Goal: Navigation & Orientation: Find specific page/section

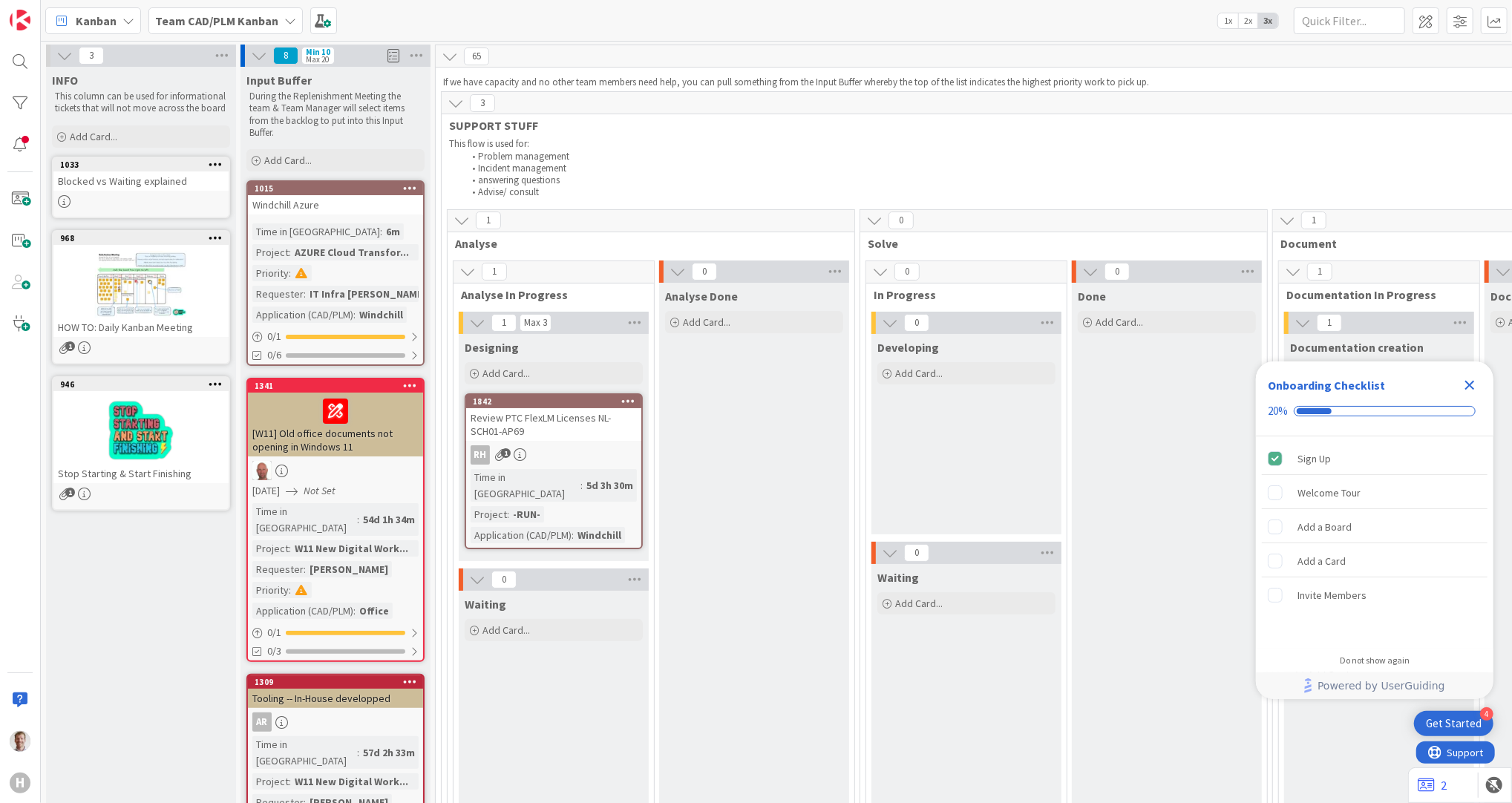
click at [251, 26] on b "Team CAD/PLM Kanban" at bounding box center [216, 21] width 123 height 15
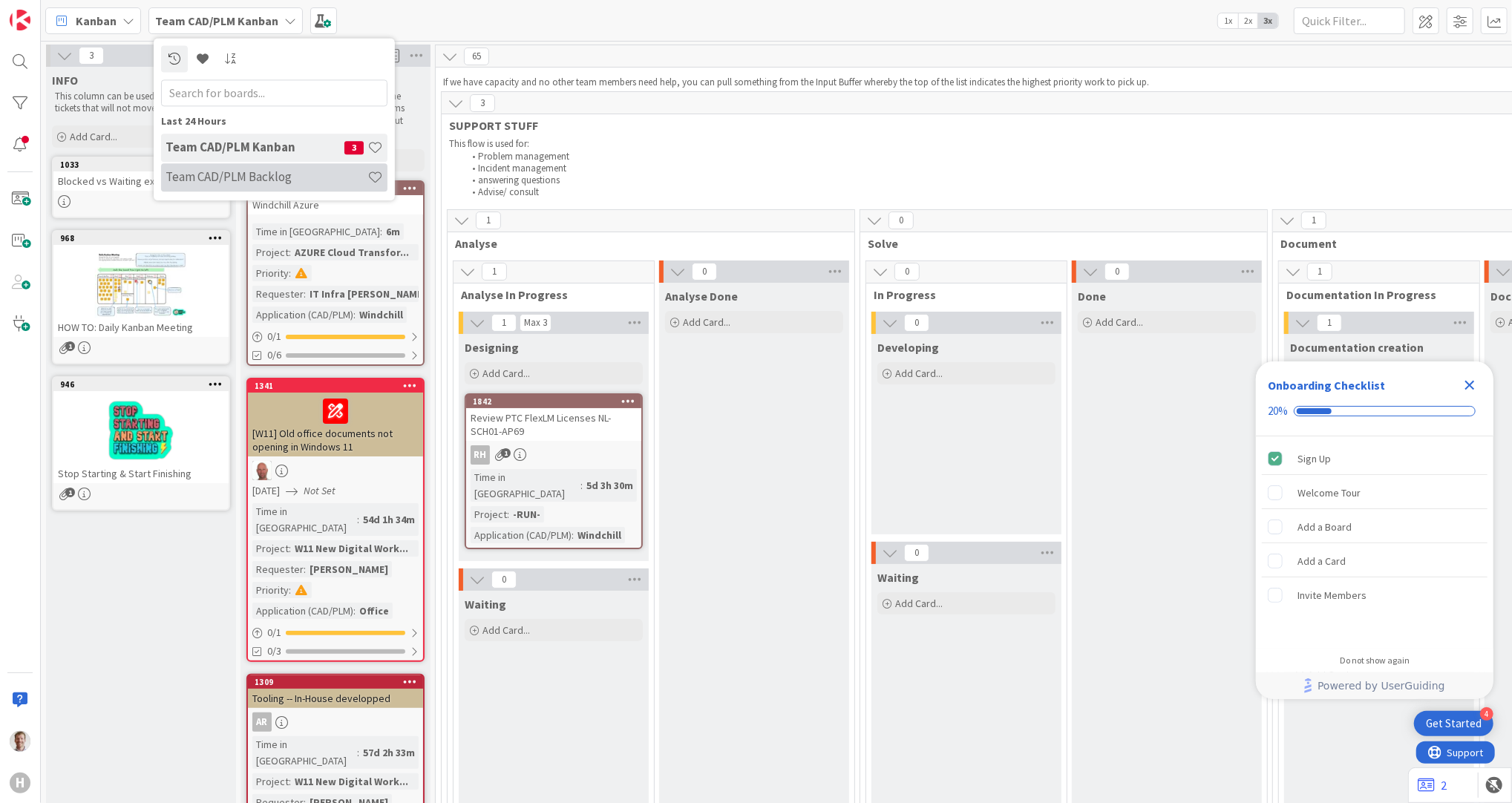
click at [281, 178] on h4 "Team CAD/PLM Backlog" at bounding box center [266, 178] width 202 height 15
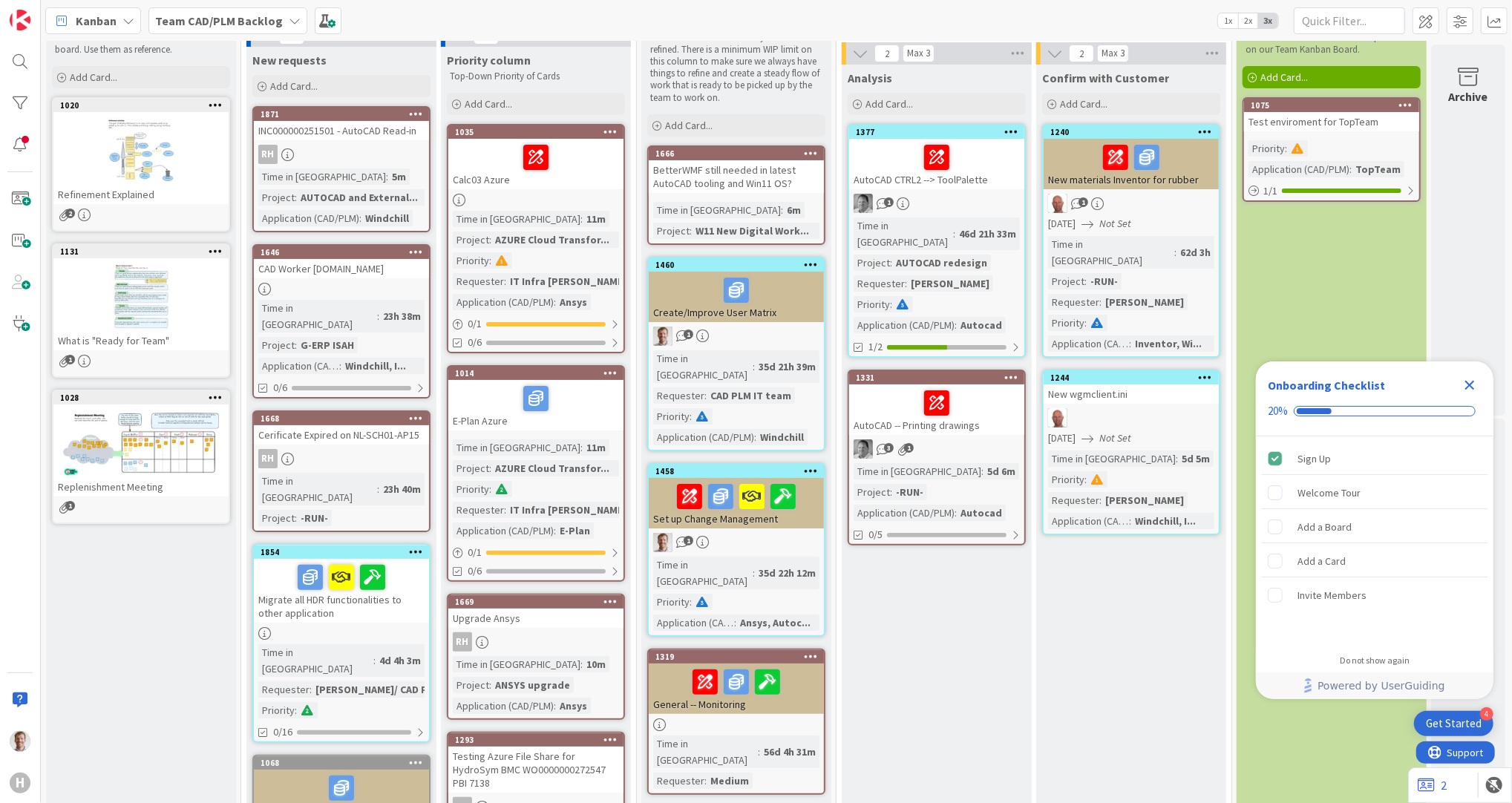
scroll to position [99, 0]
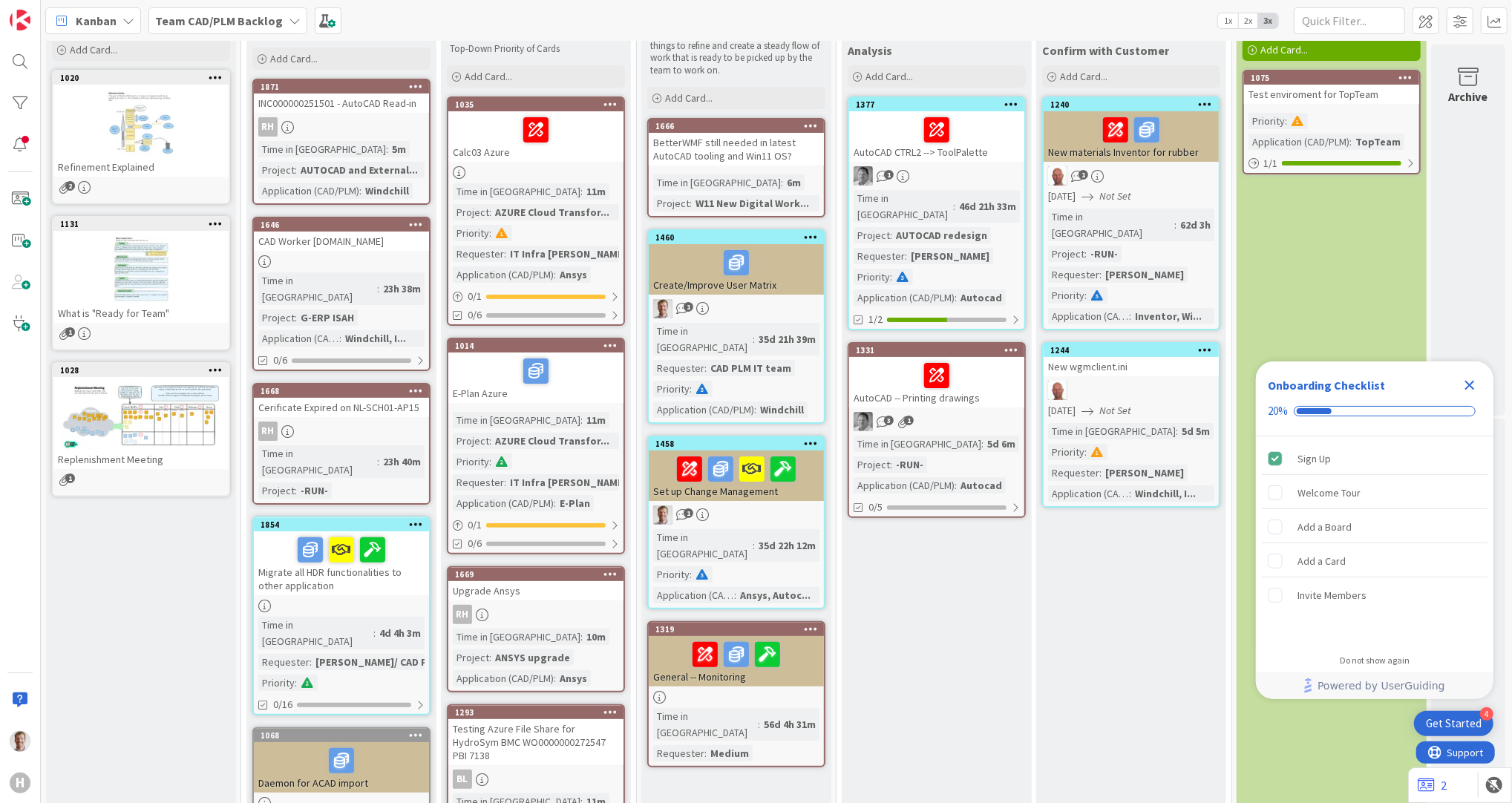
click at [793, 638] on div at bounding box center [737, 654] width 166 height 31
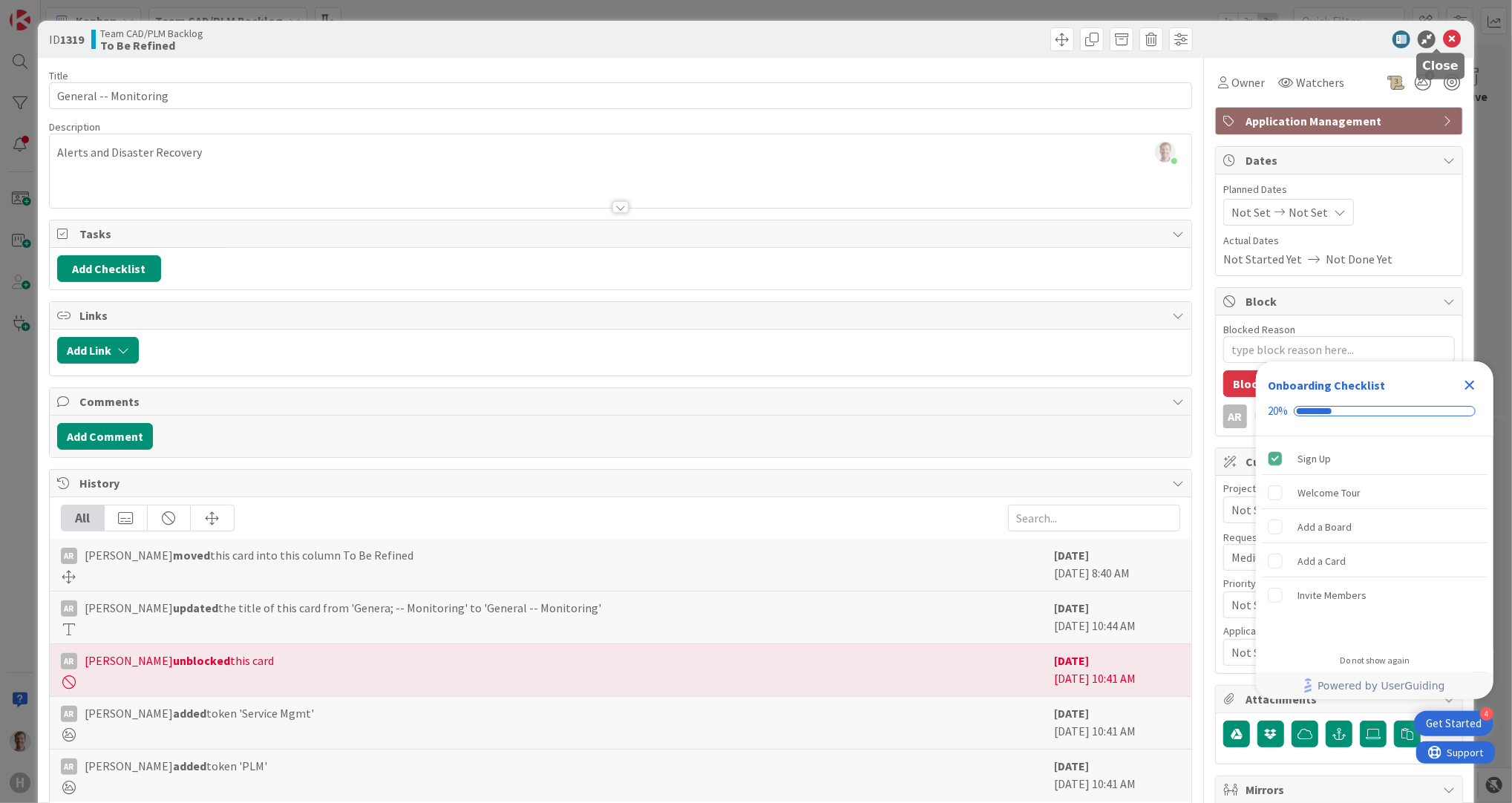
click at [1443, 39] on icon at bounding box center [1452, 39] width 18 height 18
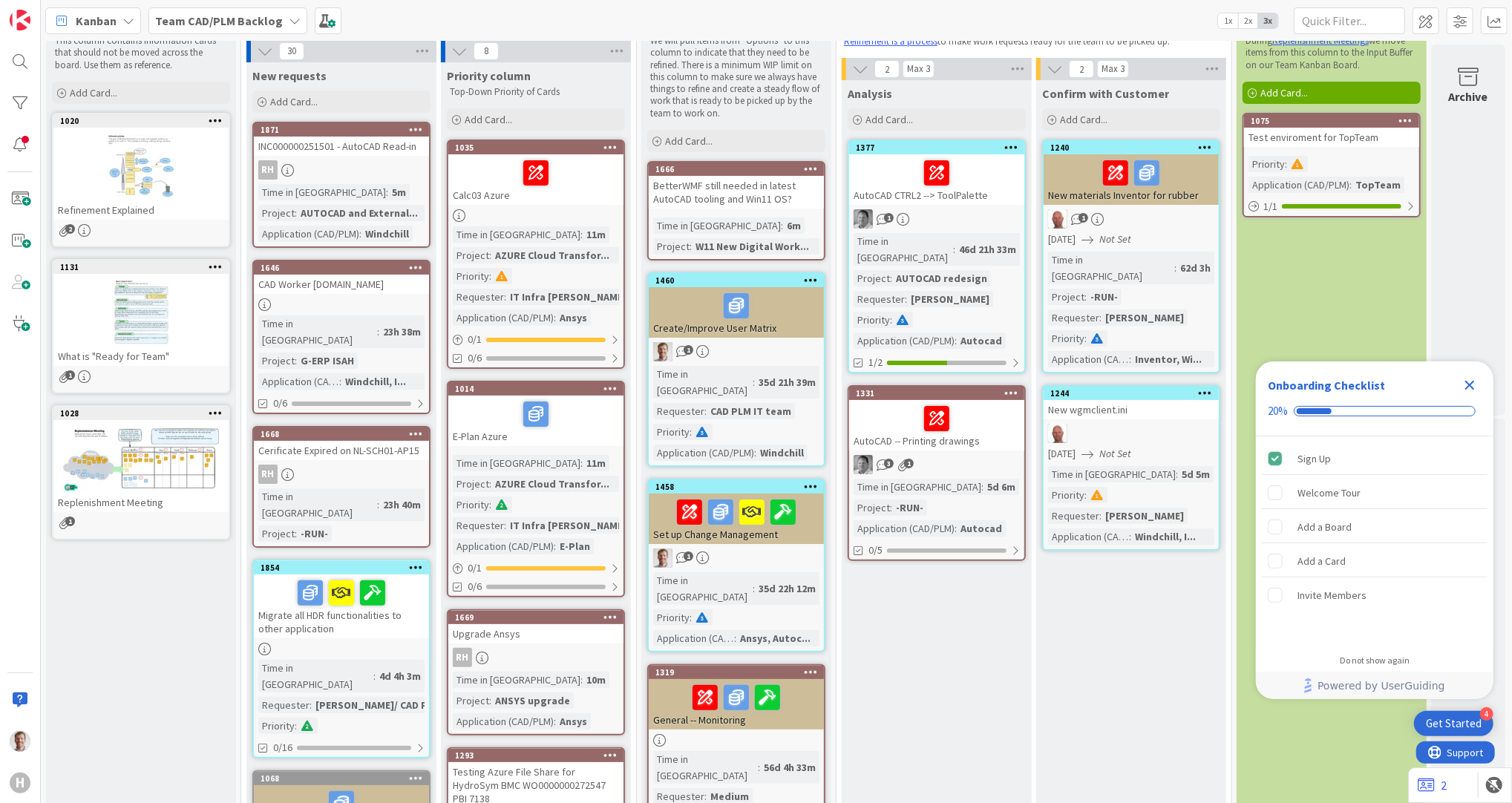
scroll to position [197, 0]
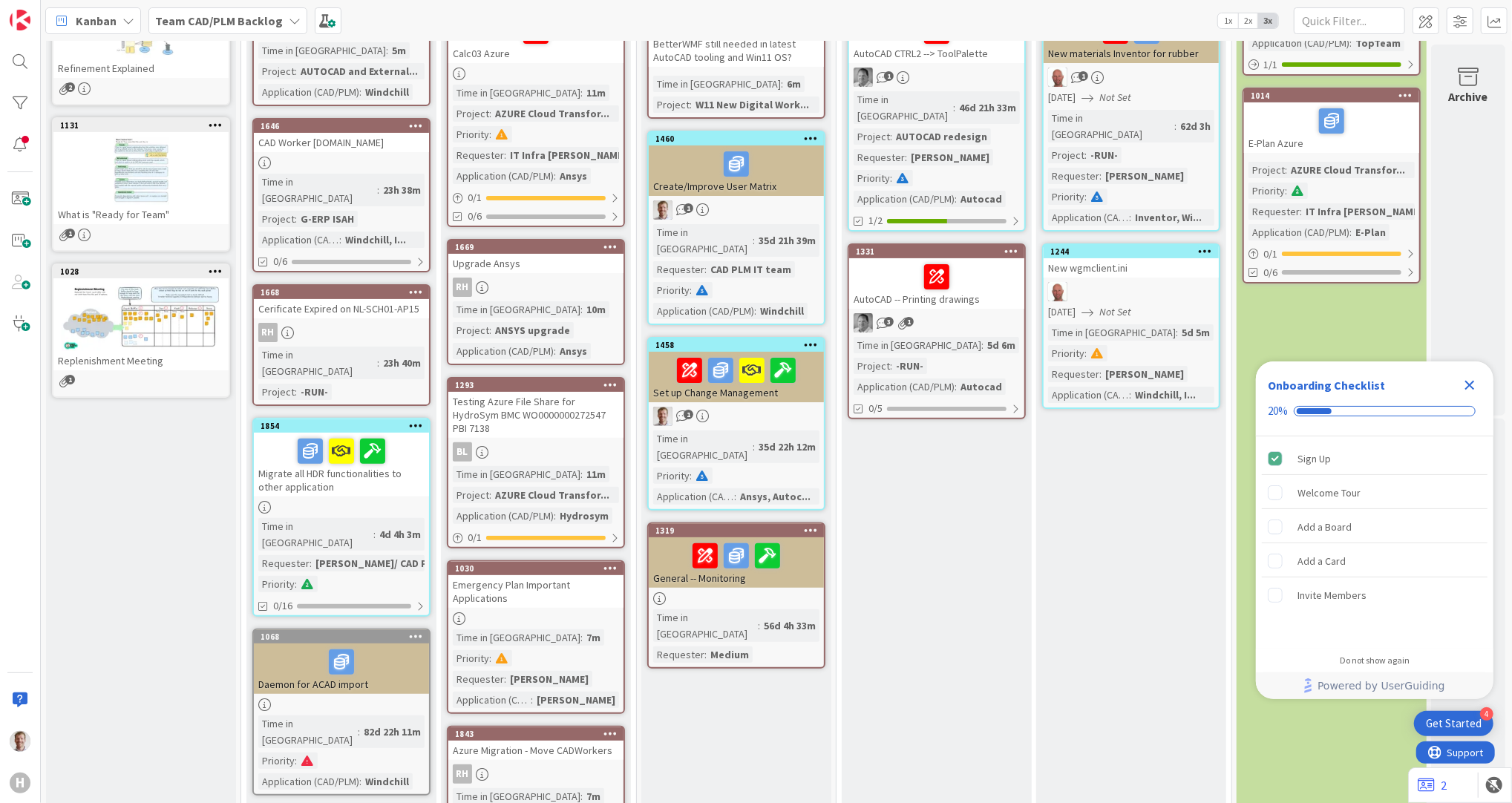
click at [1339, 133] on div "E-Plan Azure" at bounding box center [1331, 127] width 175 height 50
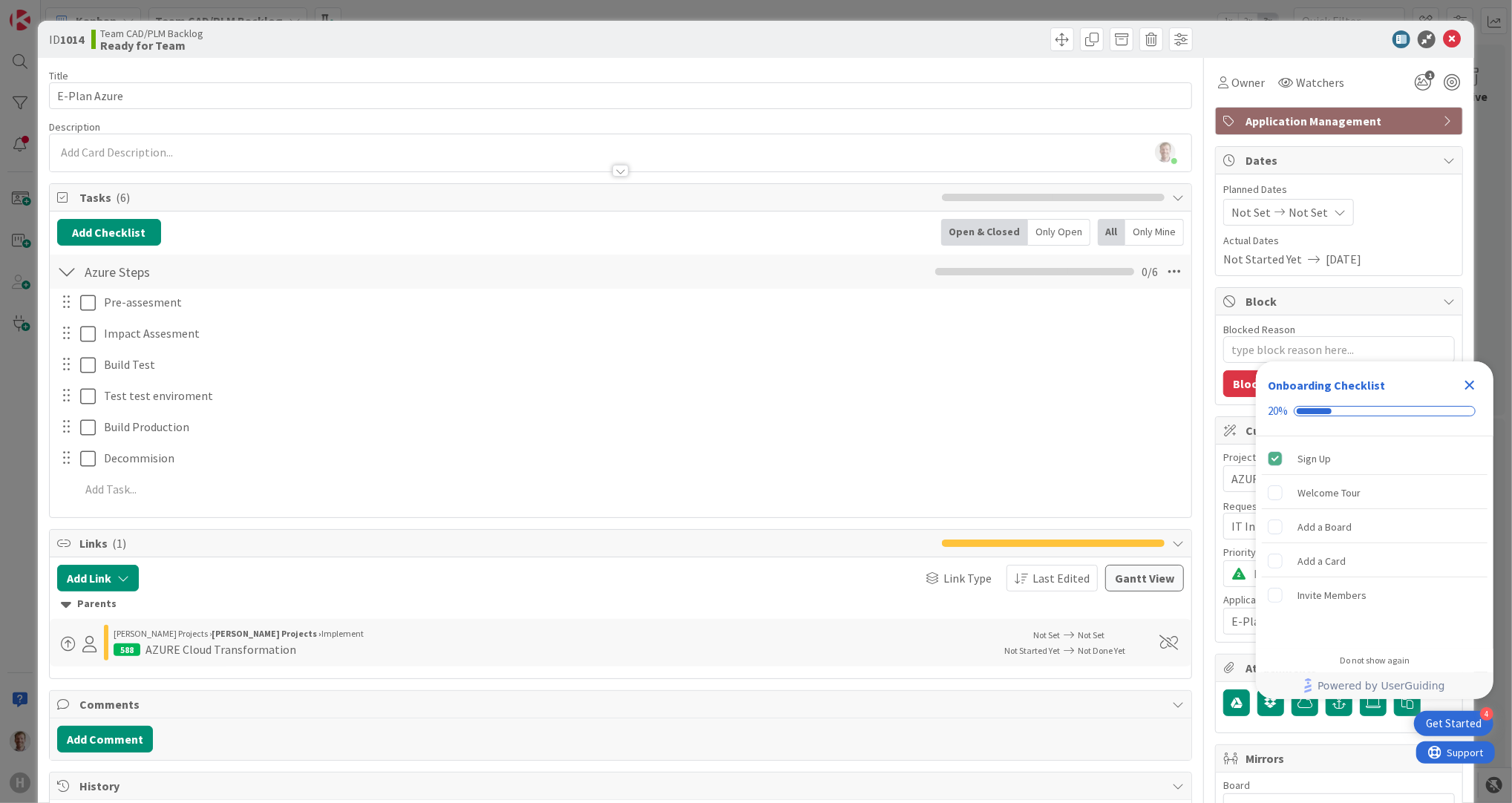
click at [613, 174] on div at bounding box center [621, 170] width 16 height 12
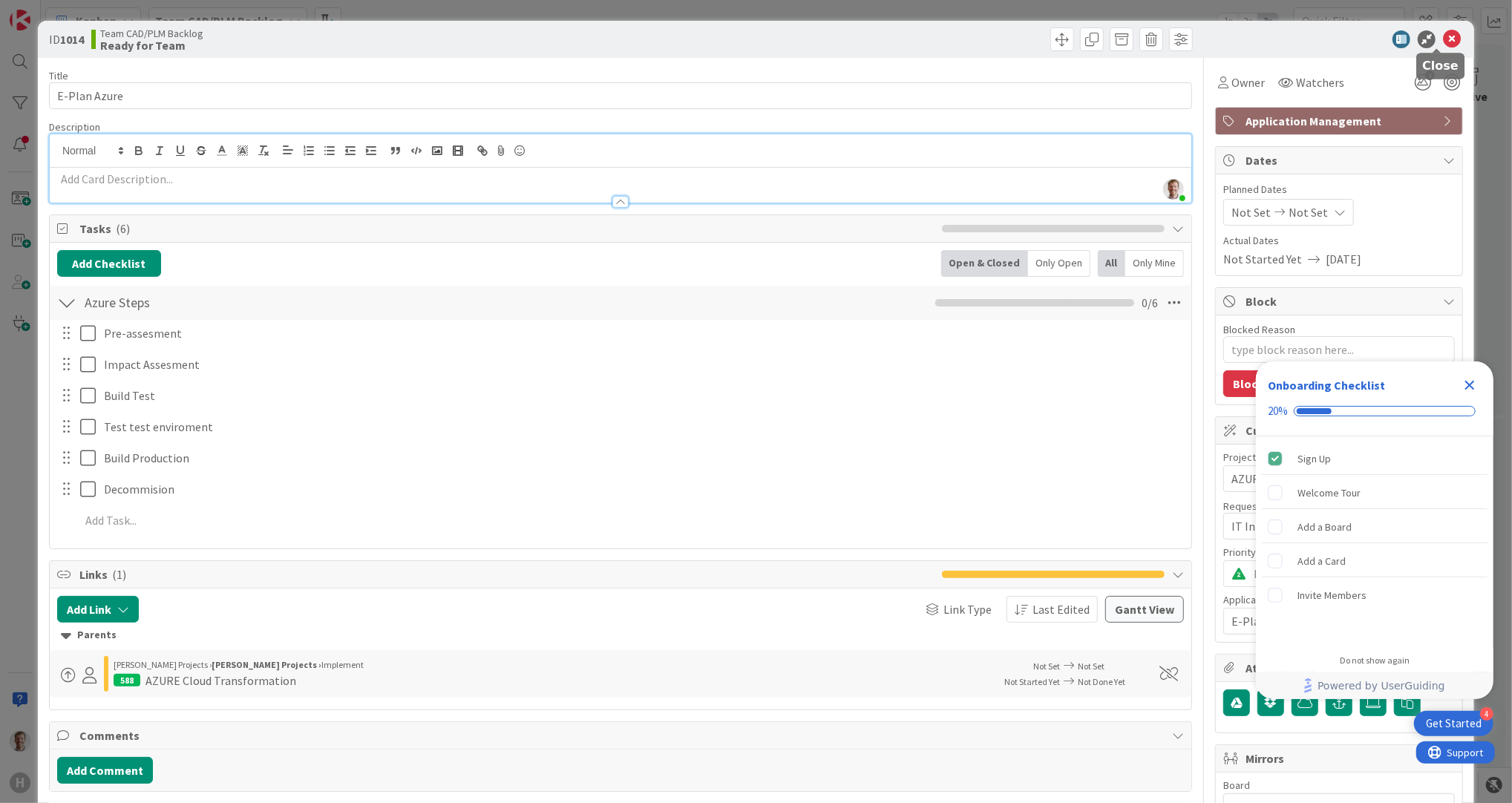
drag, startPoint x: 1437, startPoint y: 32, endPoint x: 1334, endPoint y: 95, distance: 120.7
click at [1443, 31] on icon at bounding box center [1452, 39] width 18 height 18
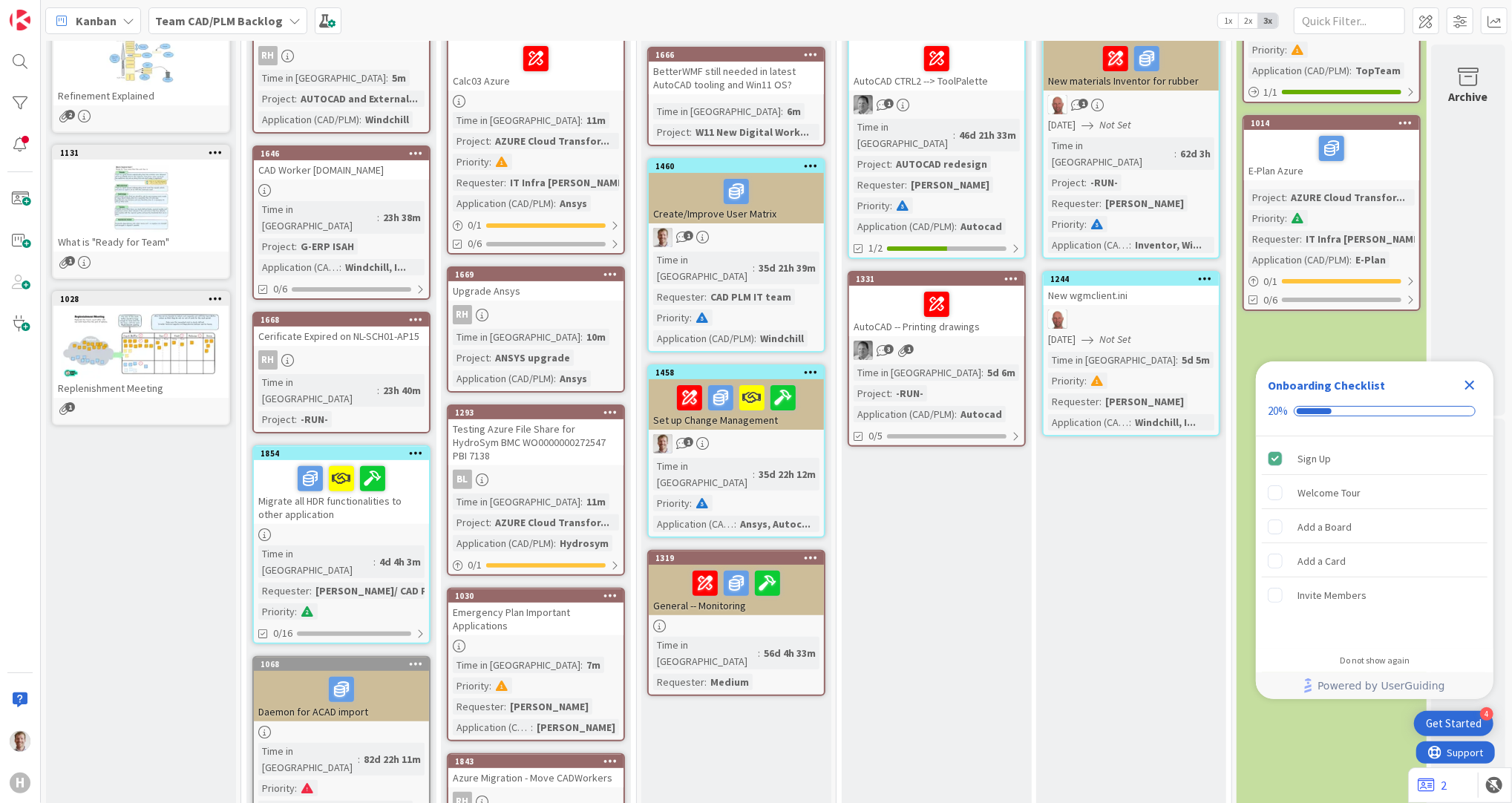
scroll to position [197, 0]
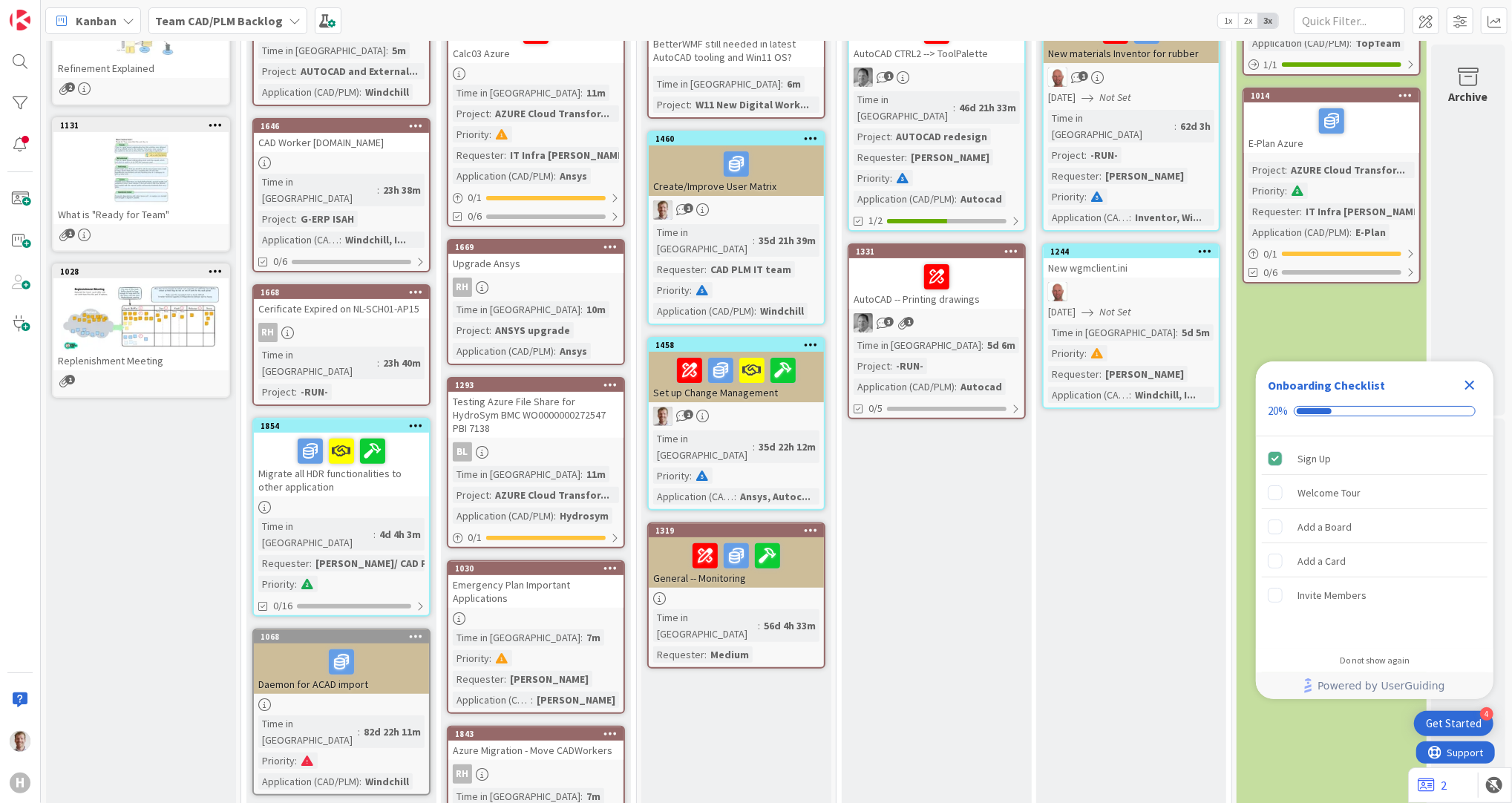
click at [1473, 383] on icon "Close Checklist" at bounding box center [1470, 386] width 10 height 10
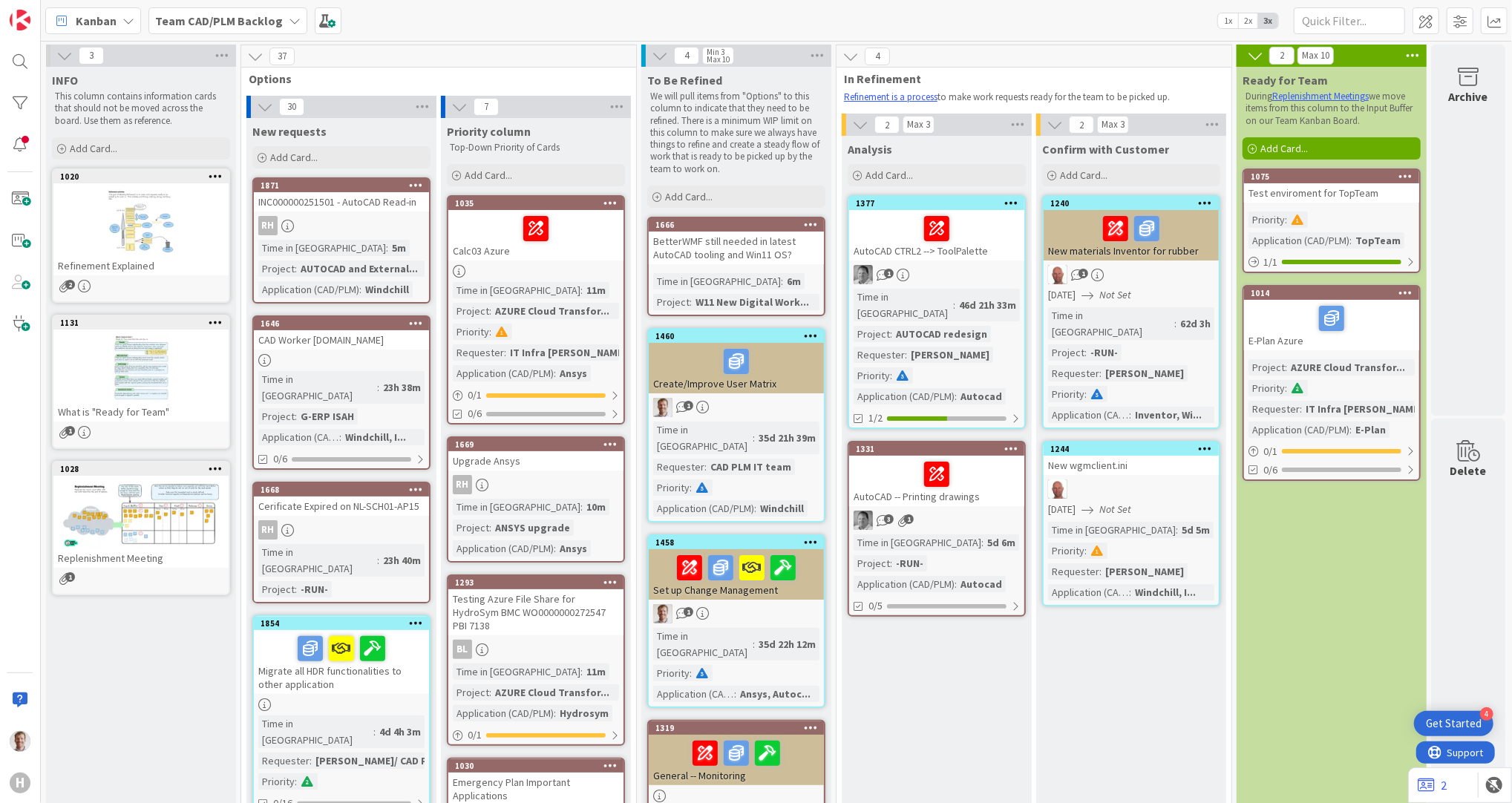
scroll to position [0, 0]
click at [1387, 327] on div at bounding box center [1332, 318] width 166 height 31
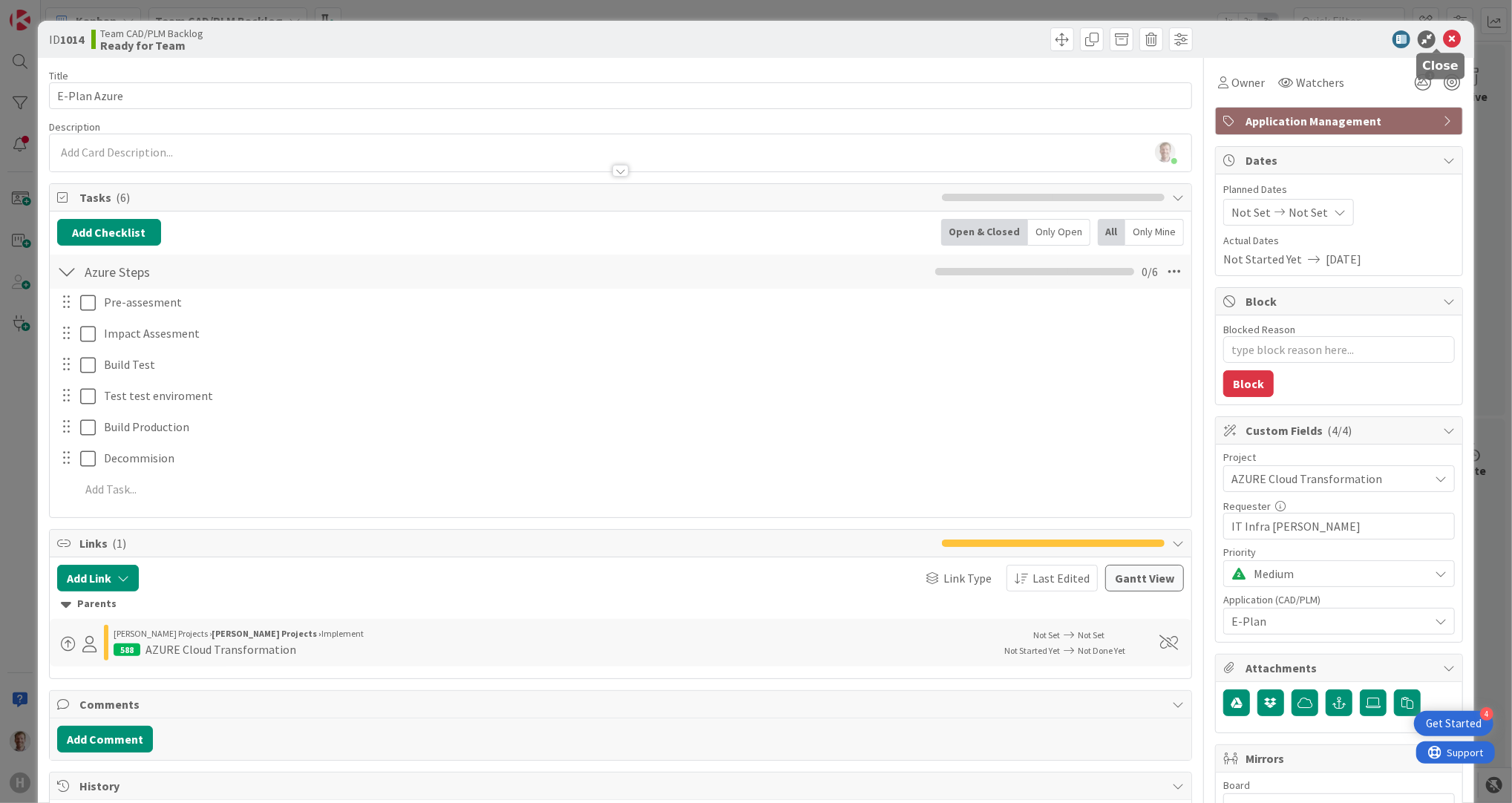
click at [1443, 39] on icon at bounding box center [1452, 39] width 18 height 18
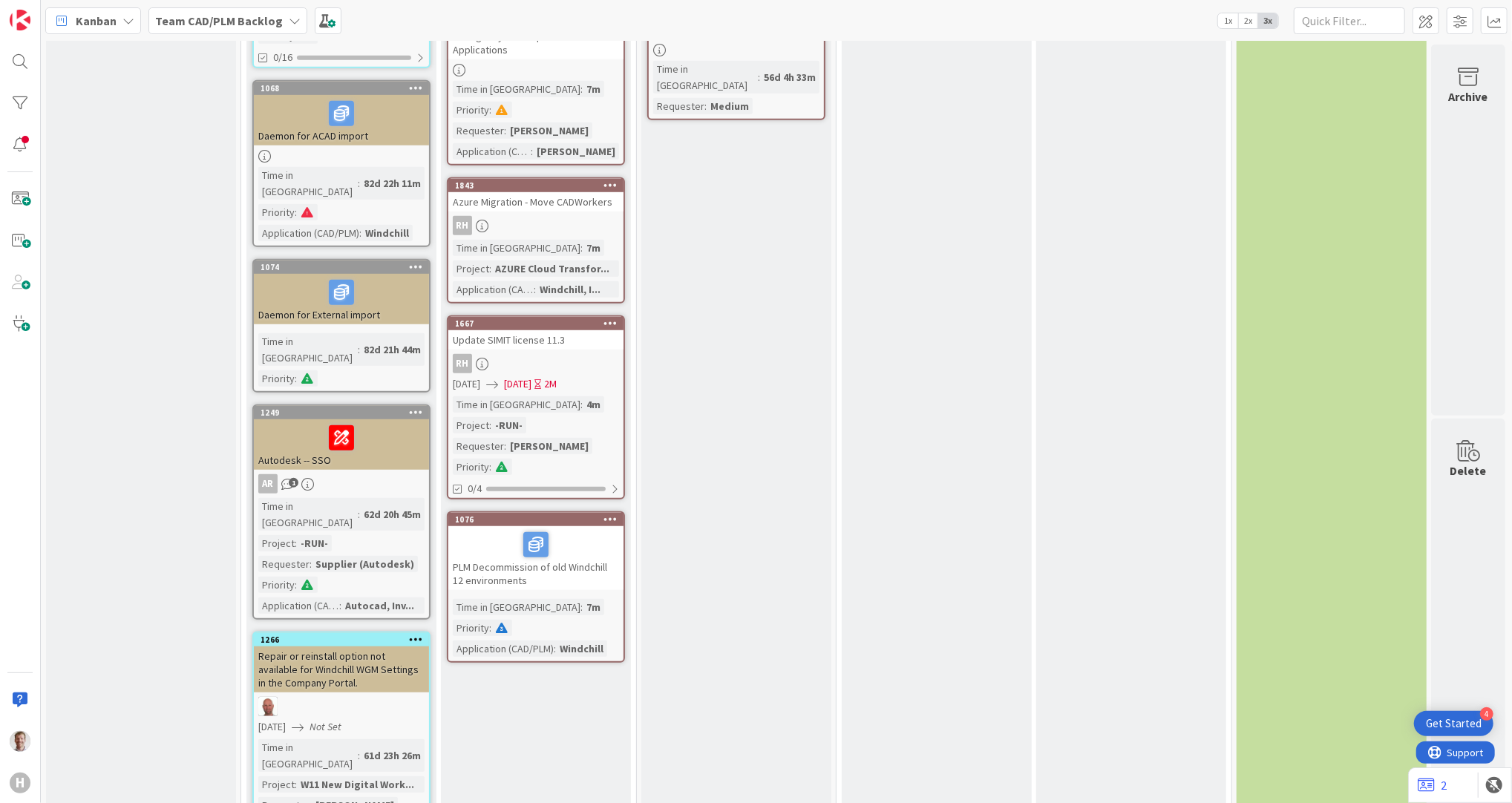
scroll to position [791, 0]
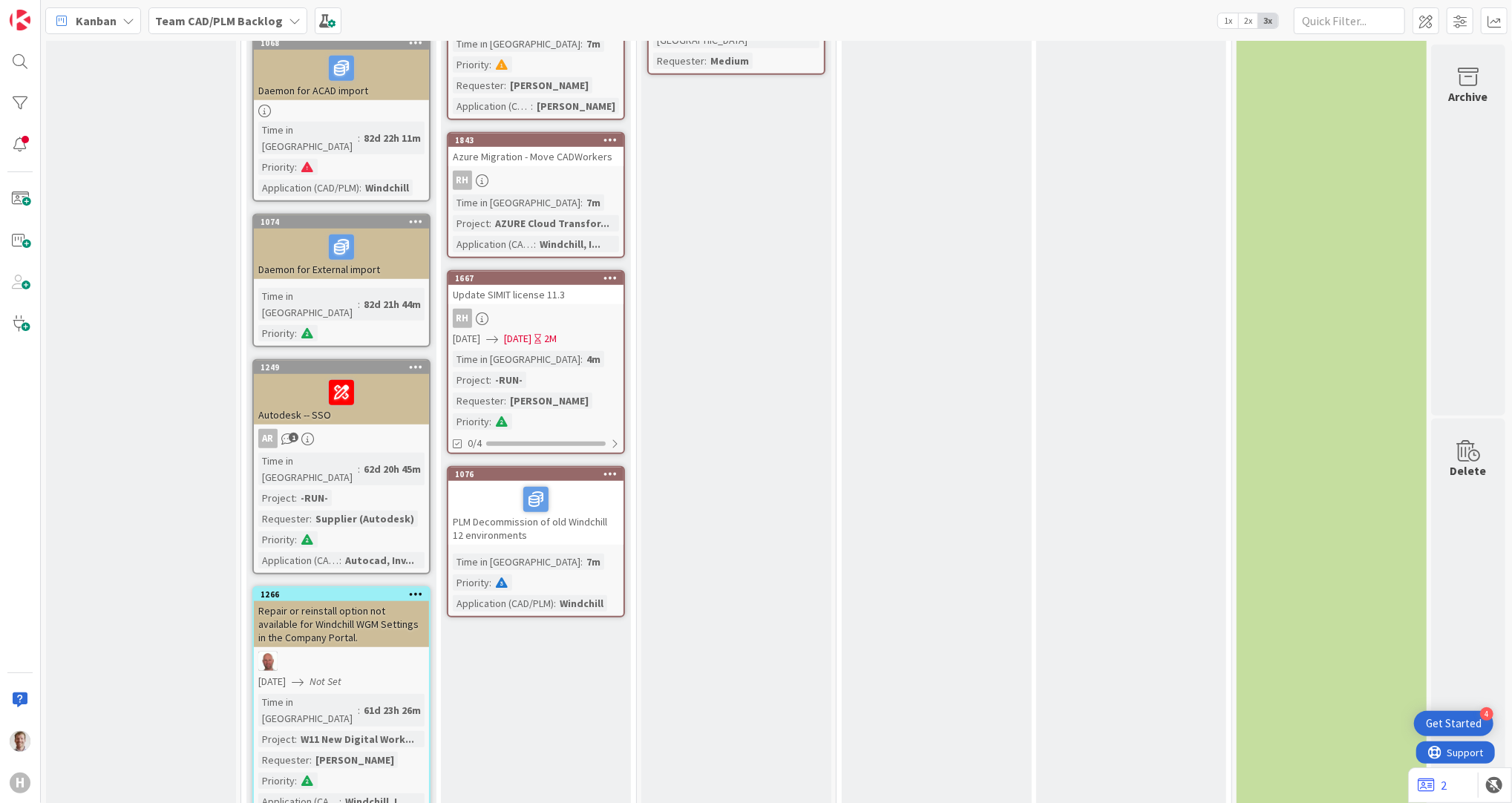
click at [570, 484] on div at bounding box center [536, 499] width 166 height 31
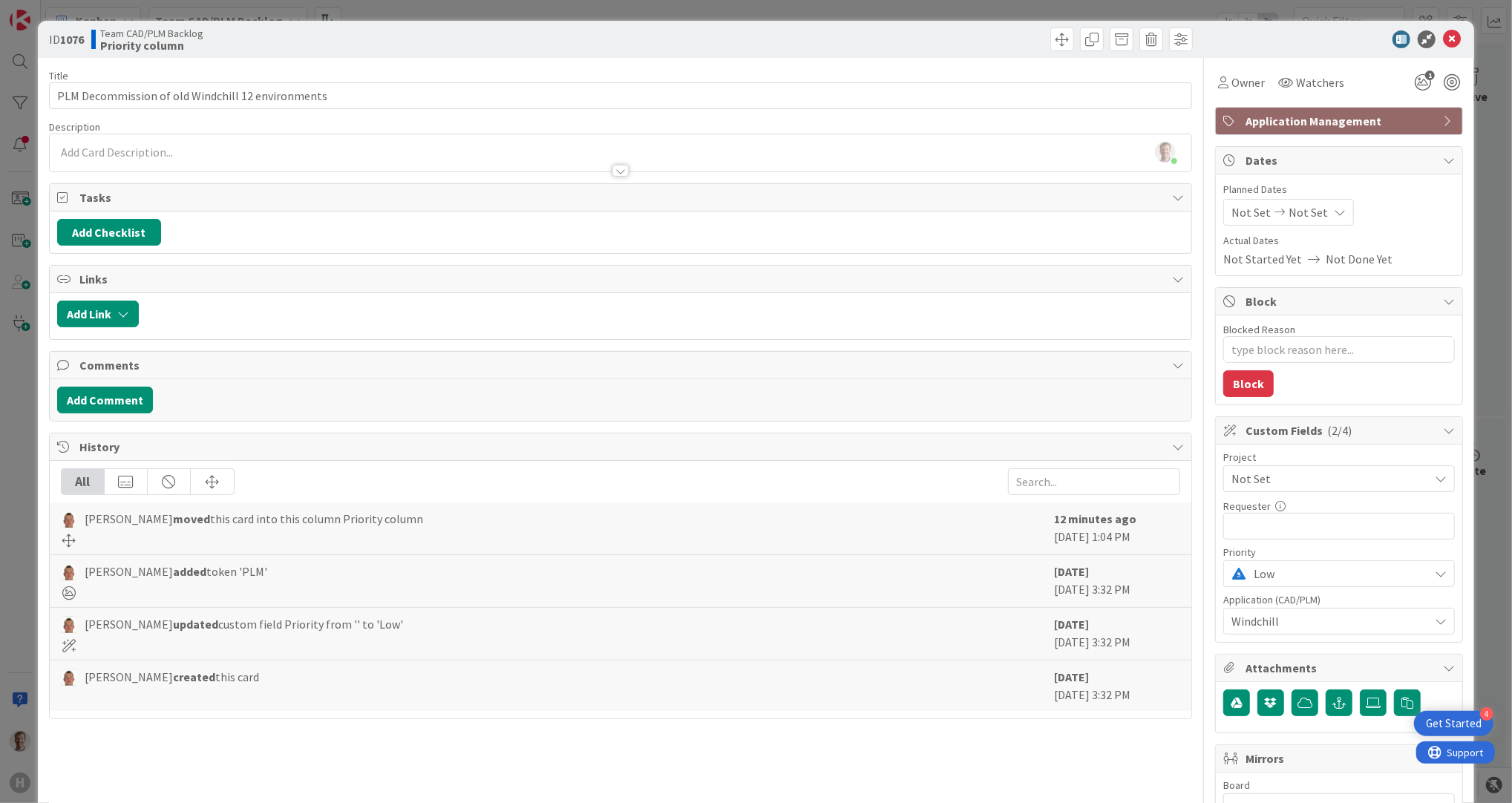
click at [612, 168] on div at bounding box center [621, 170] width 16 height 12
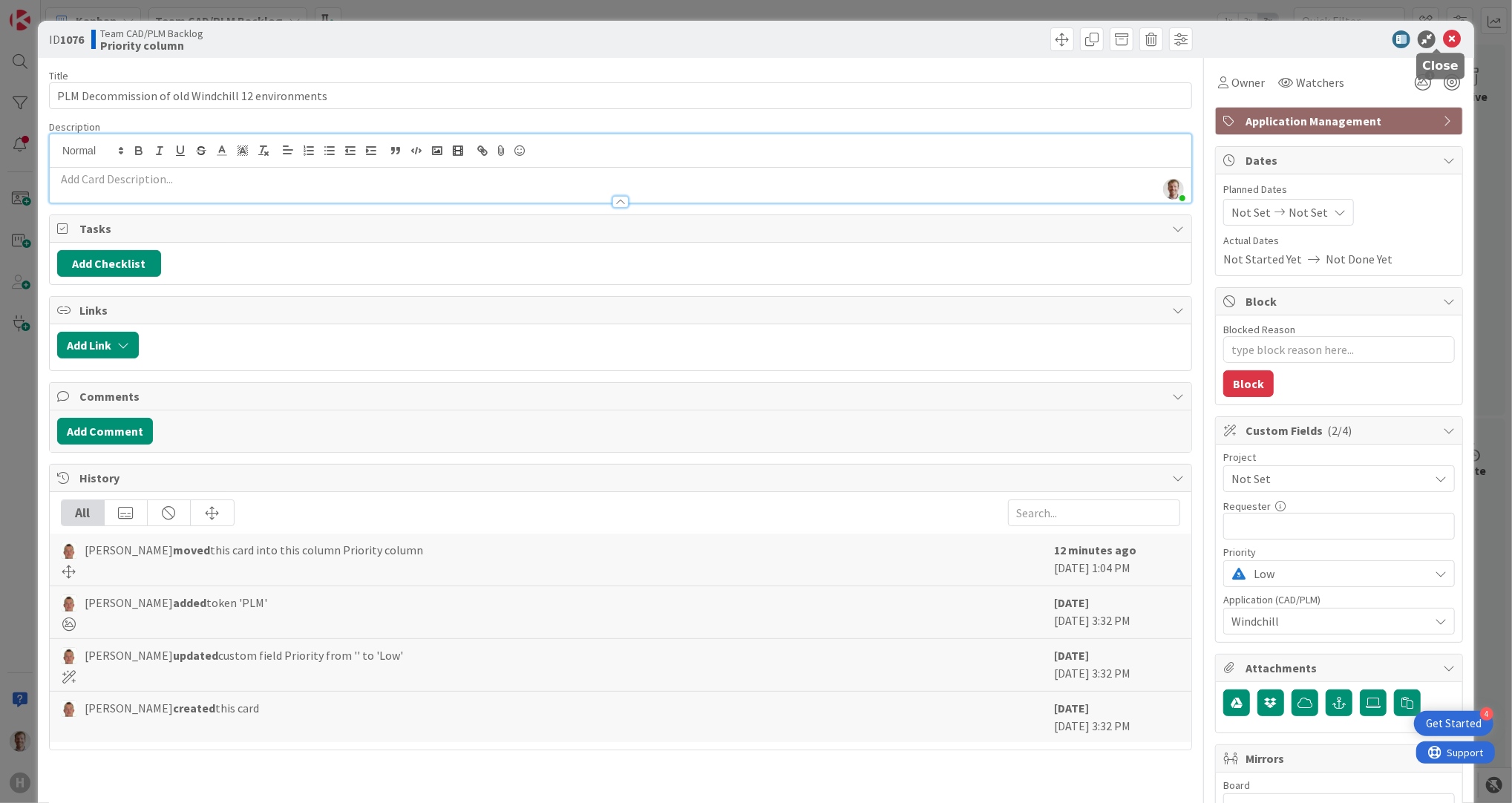
click at [1445, 40] on icon at bounding box center [1452, 39] width 18 height 18
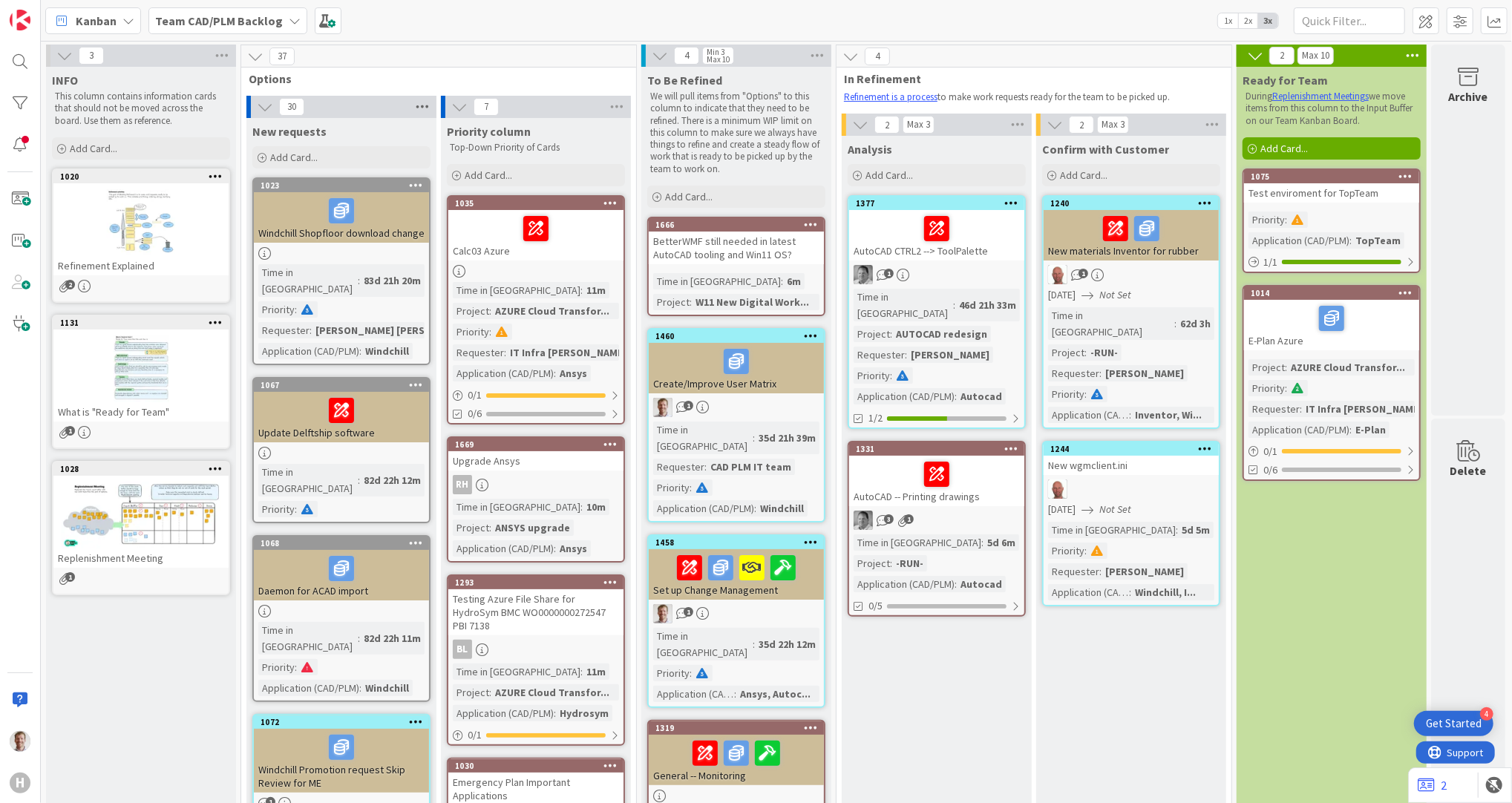
click at [421, 109] on icon at bounding box center [421, 106] width 19 height 22
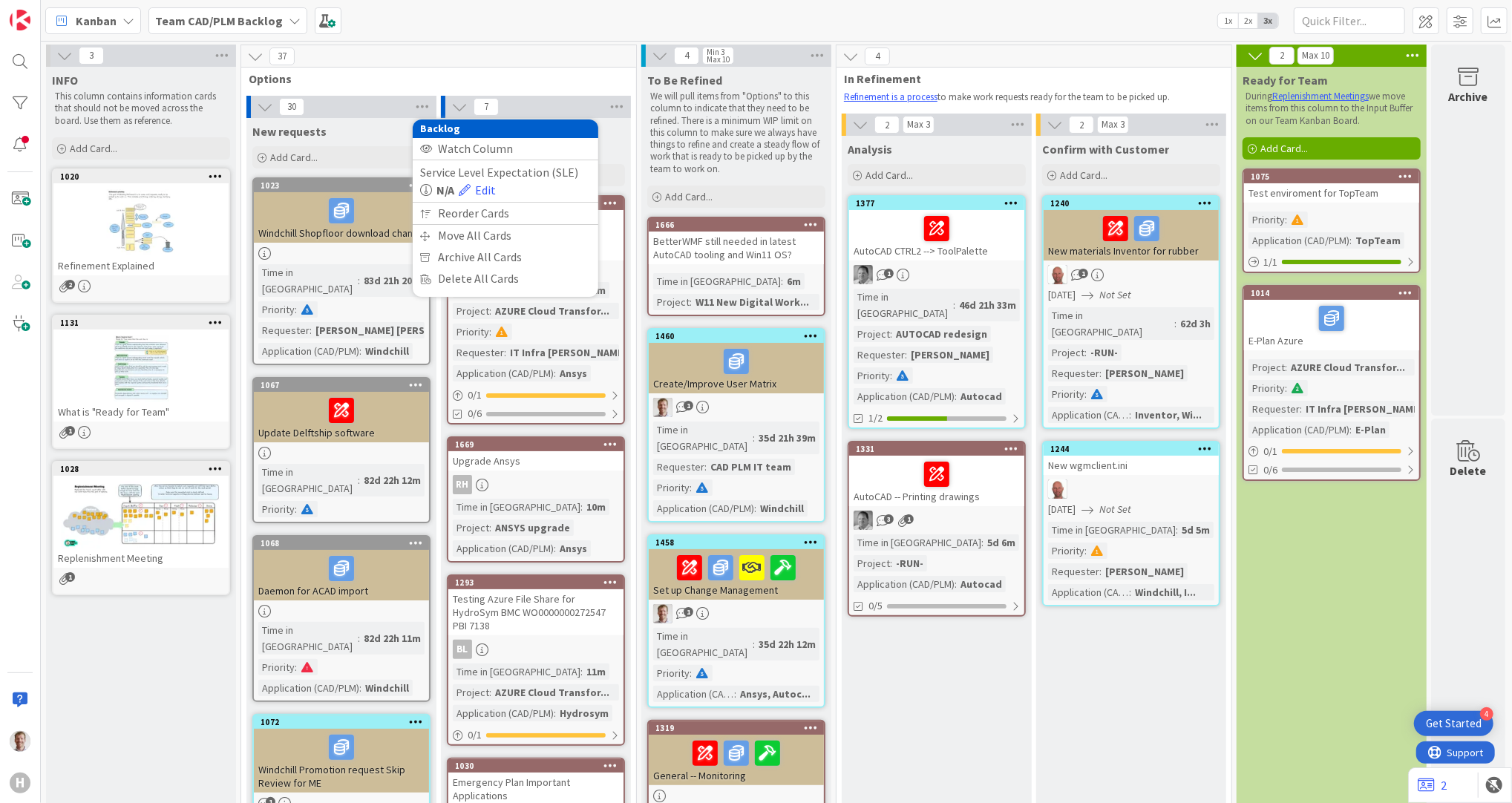
click at [908, 197] on div "1377" at bounding box center [937, 203] width 175 height 13
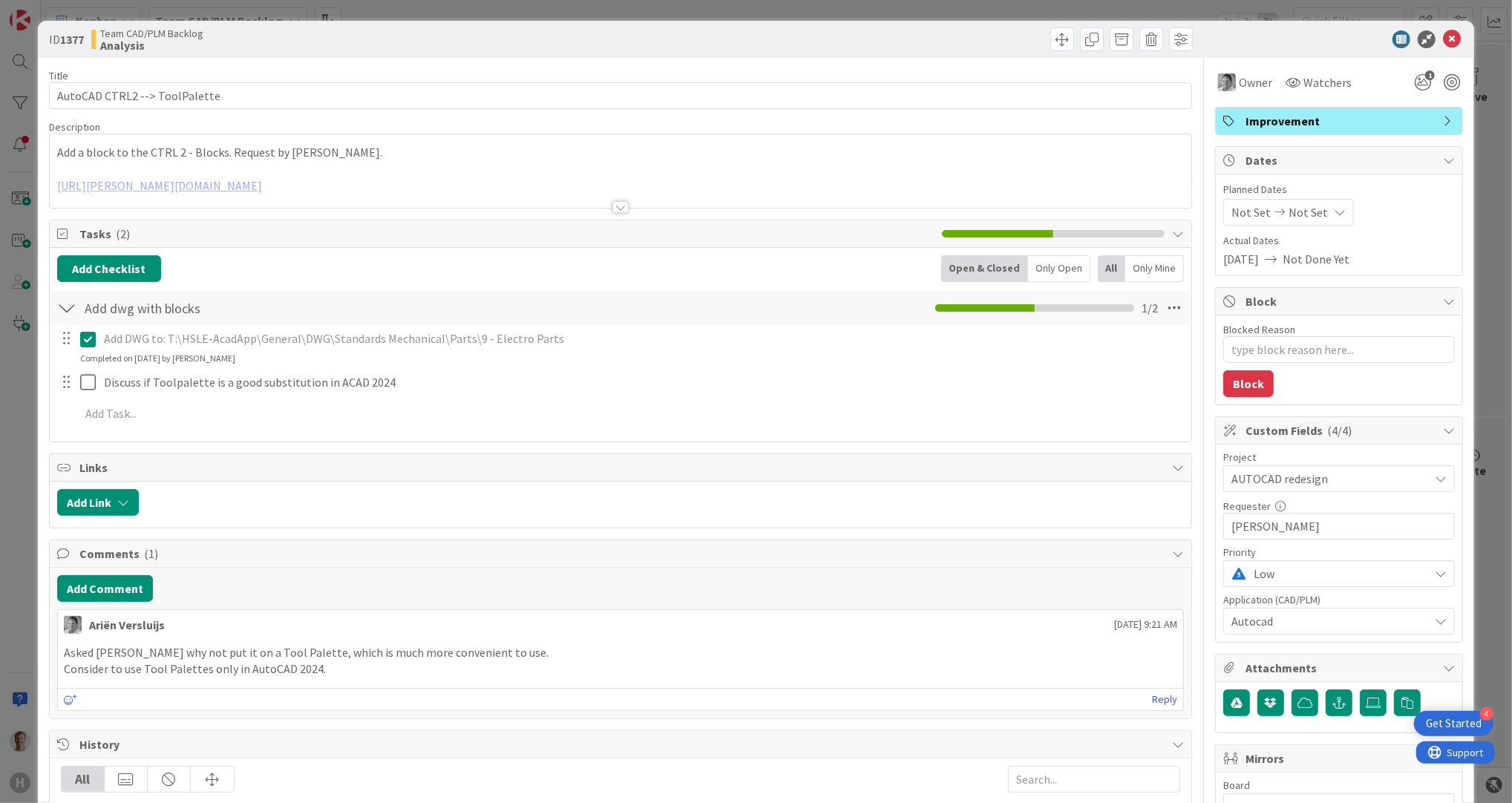
type textarea "x"
click at [1443, 41] on icon at bounding box center [1452, 39] width 18 height 18
